Goal: Task Accomplishment & Management: Complete application form

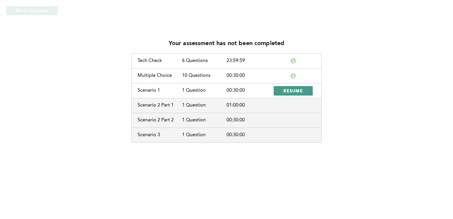
click at [295, 89] on span "RESUME" at bounding box center [293, 91] width 20 height 6
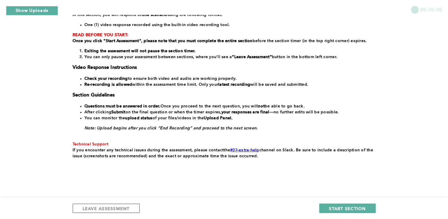
scroll to position [97, 0]
click at [345, 209] on span "START SECTION" at bounding box center [347, 208] width 37 height 6
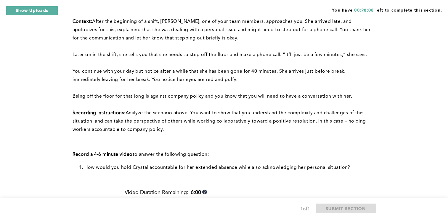
scroll to position [46, 0]
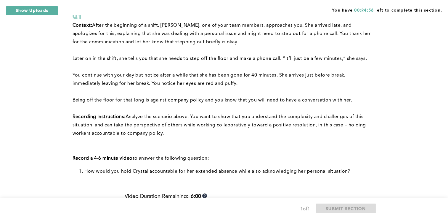
click at [281, 121] on span "Analyze the scenario above. You want to show that you understand the complexity…" at bounding box center [220, 124] width 295 height 21
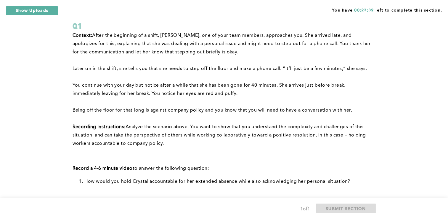
scroll to position [36, 0]
click at [385, 95] on div "You have 00:23:29 left to complete this section. Q1 Context: After the beginnin…" at bounding box center [224, 201] width 448 height 475
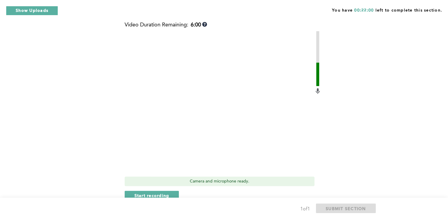
scroll to position [234, 0]
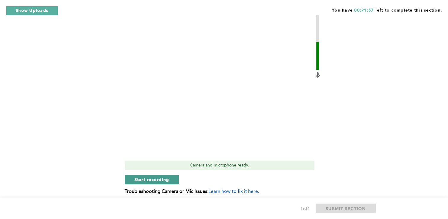
click at [164, 180] on span "Start recording" at bounding box center [152, 179] width 35 height 6
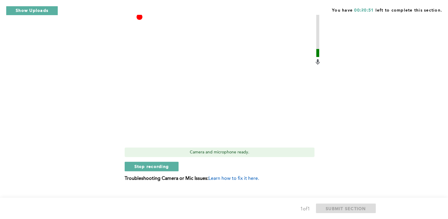
scroll to position [248, 0]
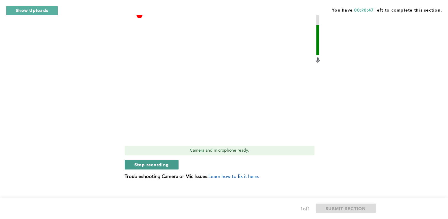
click at [162, 164] on span "Stop recording" at bounding box center [152, 165] width 35 height 6
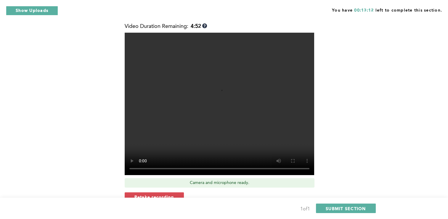
scroll to position [237, 0]
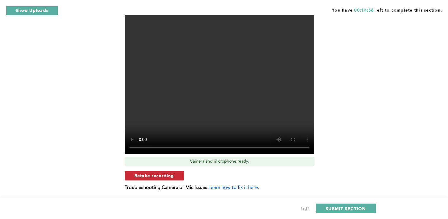
click at [165, 176] on span "Retake recording" at bounding box center [155, 175] width 40 height 6
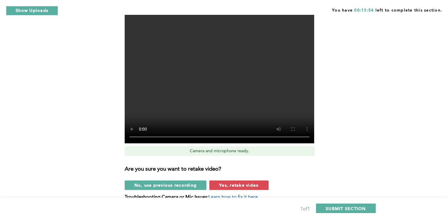
scroll to position [248, 0]
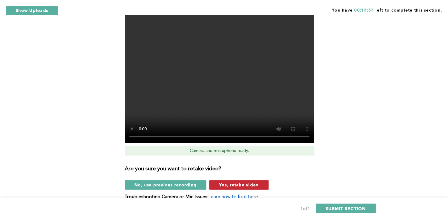
click at [247, 183] on span "Yes, retake video" at bounding box center [239, 185] width 40 height 6
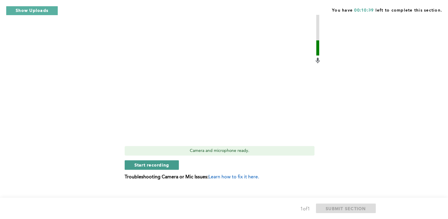
click at [162, 165] on span "Start recording" at bounding box center [152, 165] width 35 height 6
click at [162, 165] on span "Stop recording" at bounding box center [152, 165] width 35 height 6
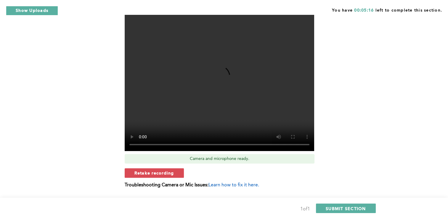
scroll to position [240, 0]
click at [39, 11] on button "Show Uploads" at bounding box center [32, 10] width 52 height 9
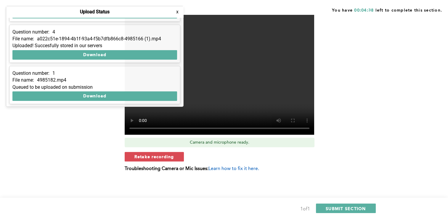
scroll to position [0, 0]
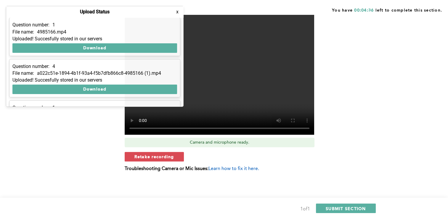
click at [178, 13] on button "x" at bounding box center [178, 12] width 6 height 6
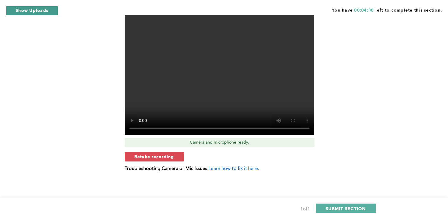
click at [29, 12] on button "Show Uploads" at bounding box center [32, 10] width 52 height 9
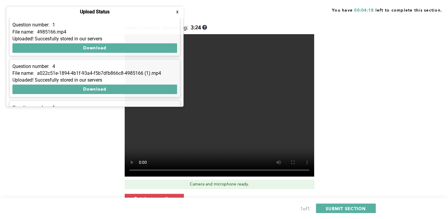
scroll to position [214, 0]
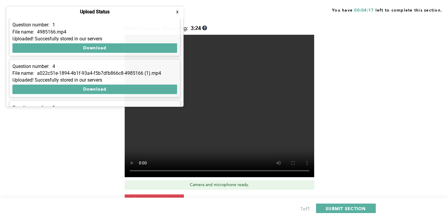
click at [91, 167] on div "Context: After the beginning of a shift, [PERSON_NAME], one of your team member…" at bounding box center [223, 38] width 301 height 369
click at [178, 13] on button "x" at bounding box center [178, 12] width 6 height 6
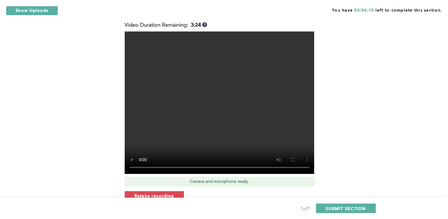
scroll to position [256, 0]
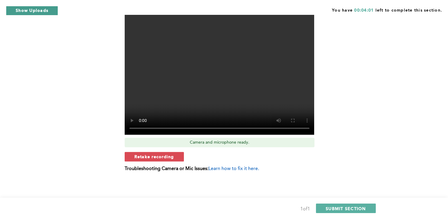
click at [36, 12] on button "Show Uploads" at bounding box center [32, 10] width 52 height 9
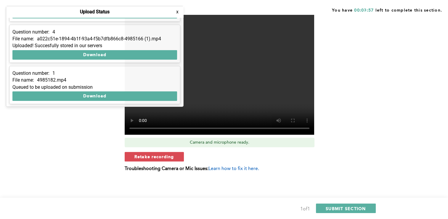
scroll to position [0, 0]
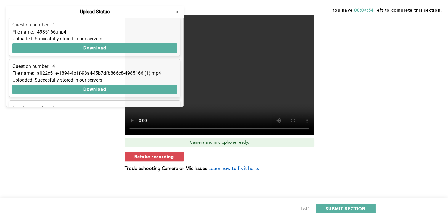
click at [178, 10] on button "x" at bounding box center [178, 12] width 6 height 6
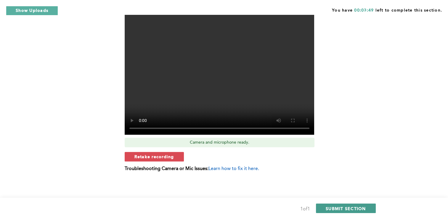
click at [340, 208] on span "SUBMIT SECTION" at bounding box center [346, 208] width 40 height 6
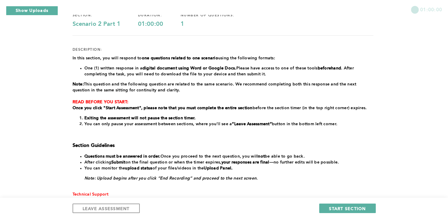
scroll to position [107, 0]
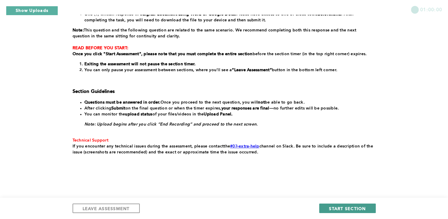
click at [347, 208] on span "START SECTION" at bounding box center [347, 208] width 37 height 6
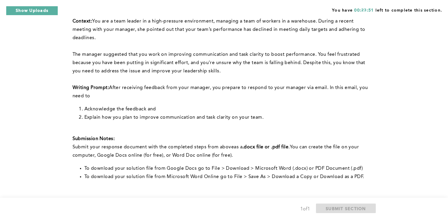
scroll to position [157, 0]
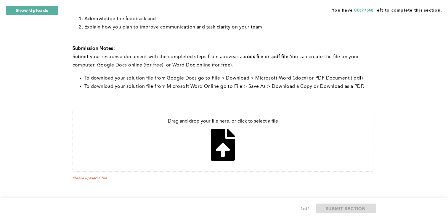
click at [222, 147] on input "file" at bounding box center [223, 139] width 300 height 63
click at [223, 150] on input "file" at bounding box center [223, 139] width 300 height 63
click at [223, 147] on input "file" at bounding box center [223, 139] width 300 height 63
type input "C:\fakepath\Feedback mail.docx"
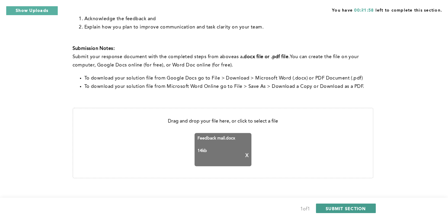
click at [340, 207] on span "SUBMIT SECTION" at bounding box center [346, 208] width 40 height 6
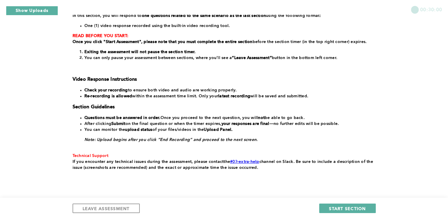
scroll to position [95, 0]
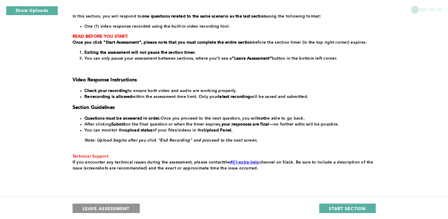
click at [114, 206] on span "LEAVE ASSESSMENT" at bounding box center [106, 208] width 47 height 6
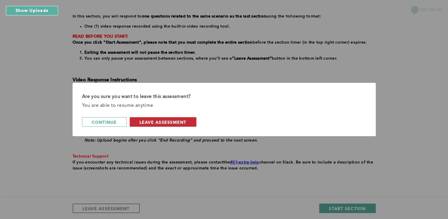
click at [176, 121] on span "leave assessment" at bounding box center [163, 122] width 47 height 6
